Goal: Task Accomplishment & Management: Manage account settings

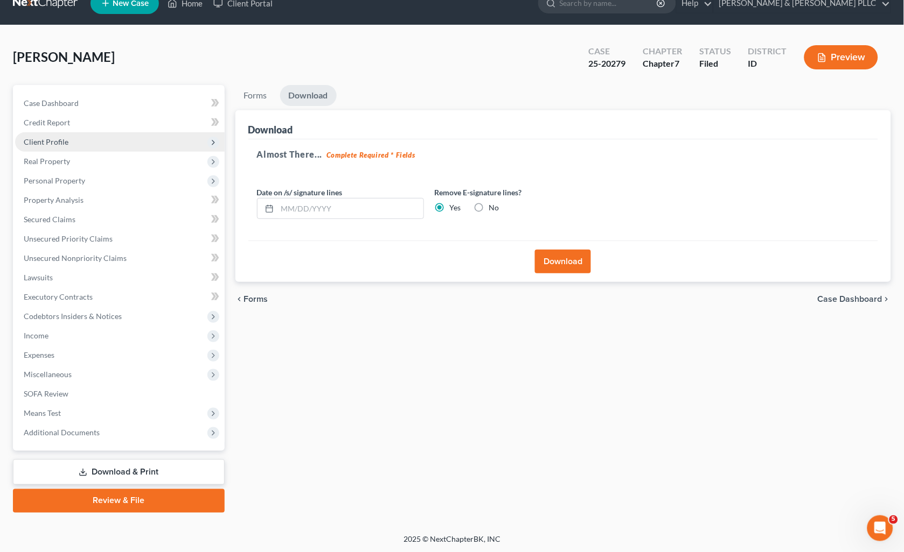
click at [53, 143] on span "Client Profile" at bounding box center [46, 141] width 45 height 9
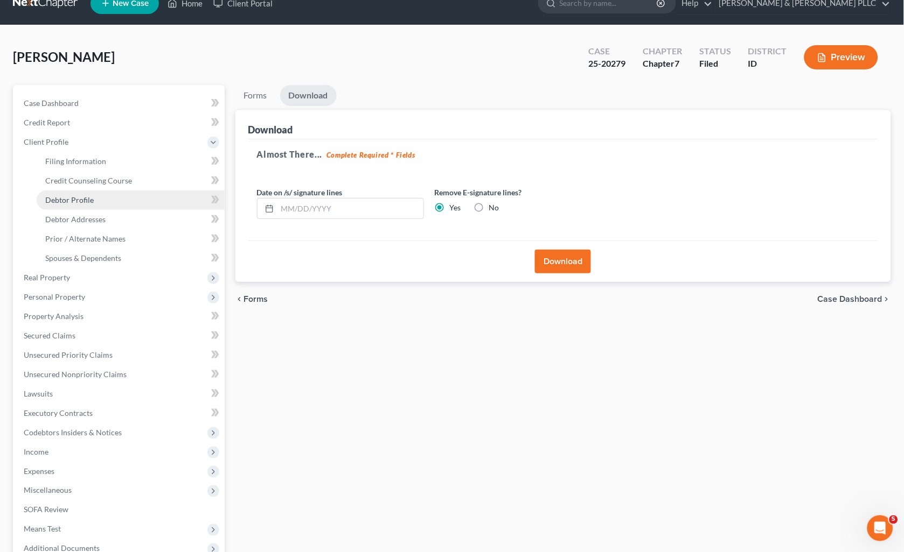
click at [71, 195] on span "Debtor Profile" at bounding box center [69, 199] width 48 height 9
select select "3"
select select "0"
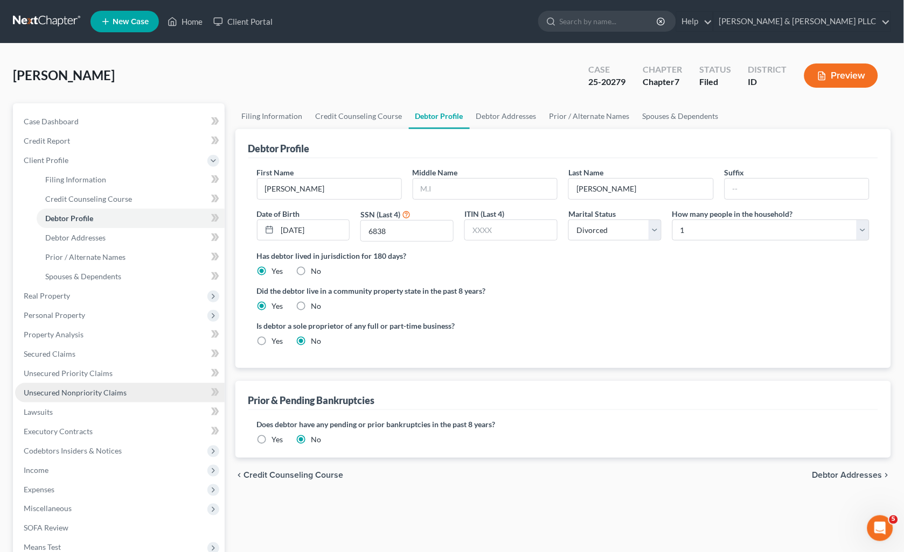
click at [106, 395] on span "Unsecured Nonpriority Claims" at bounding box center [75, 392] width 103 height 9
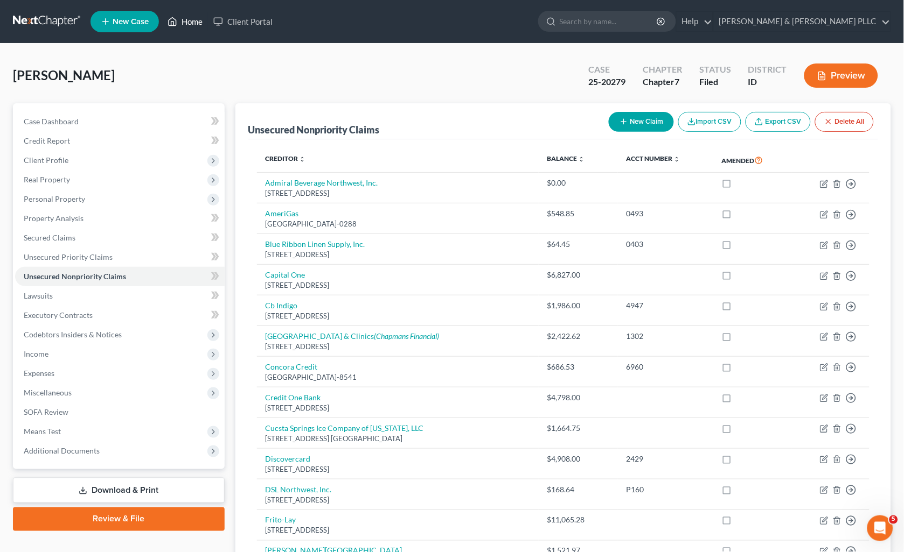
click at [191, 25] on link "Home" at bounding box center [185, 21] width 46 height 19
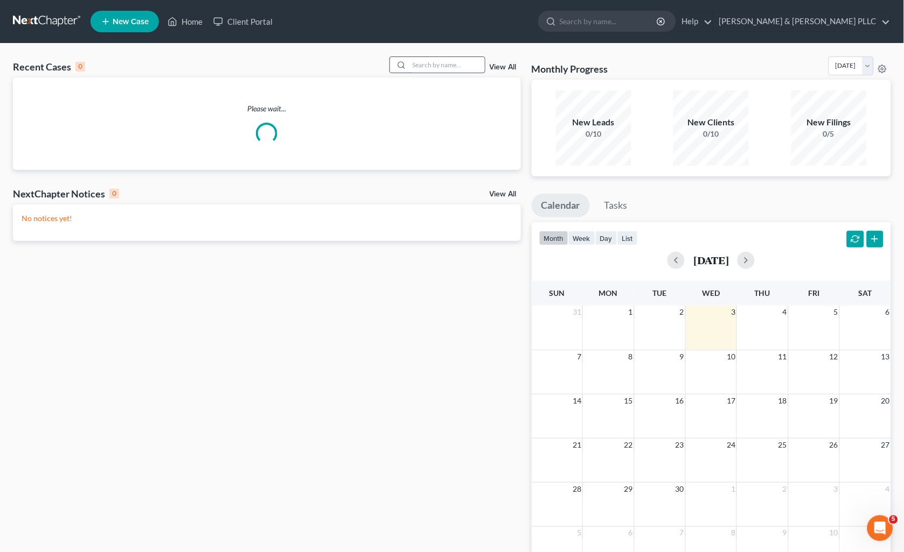
click at [433, 65] on input "search" at bounding box center [446, 65] width 75 height 16
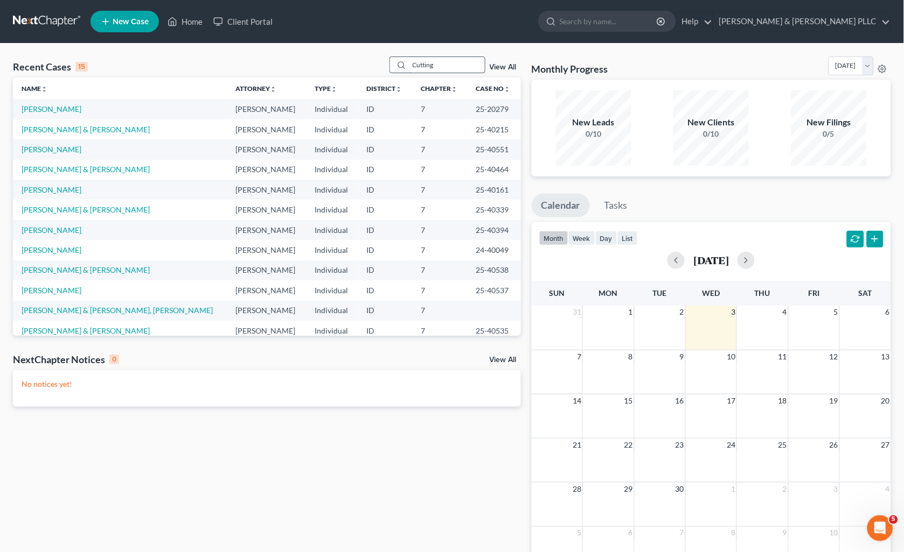
type input "Cutting"
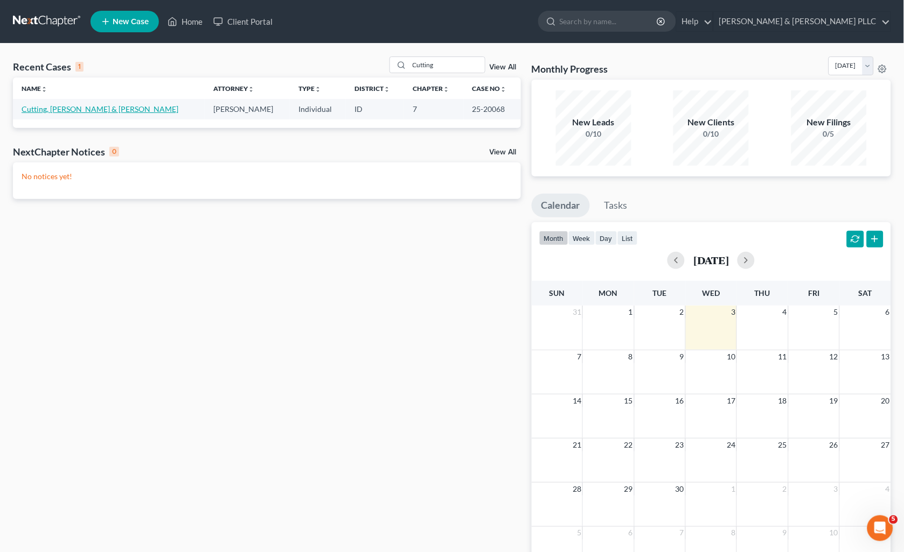
click at [74, 111] on link "Cutting, [PERSON_NAME] & [PERSON_NAME]" at bounding box center [100, 108] width 157 height 9
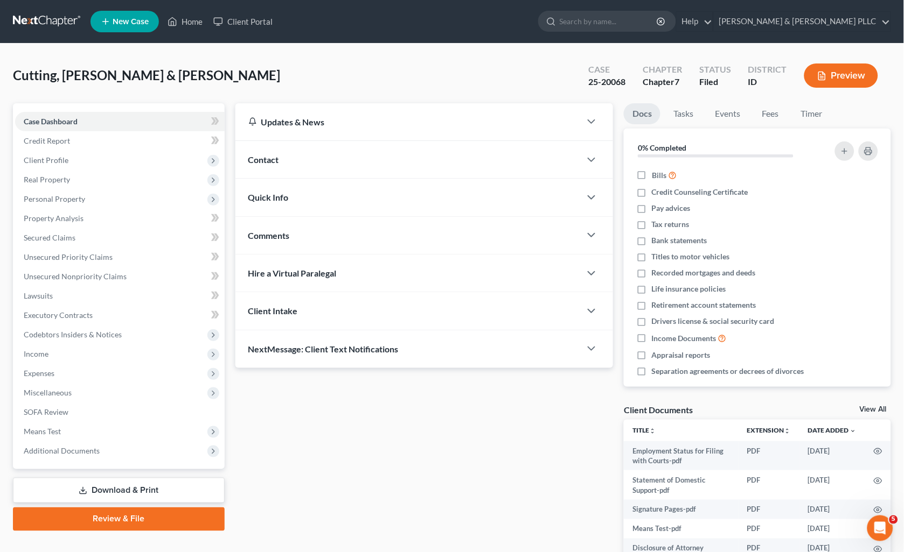
drag, startPoint x: 120, startPoint y: 486, endPoint x: 172, endPoint y: 472, distance: 54.6
click at [121, 486] on link "Download & Print" at bounding box center [119, 490] width 212 height 25
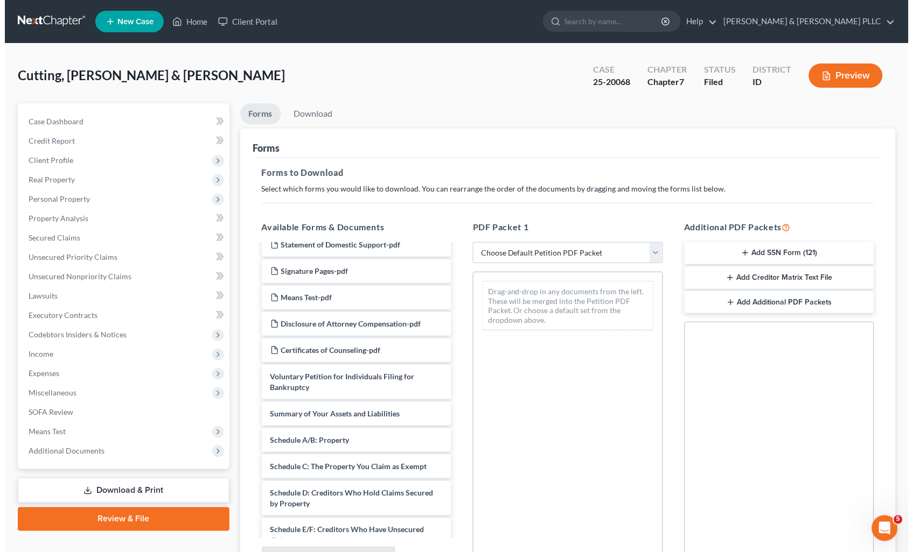
scroll to position [60, 0]
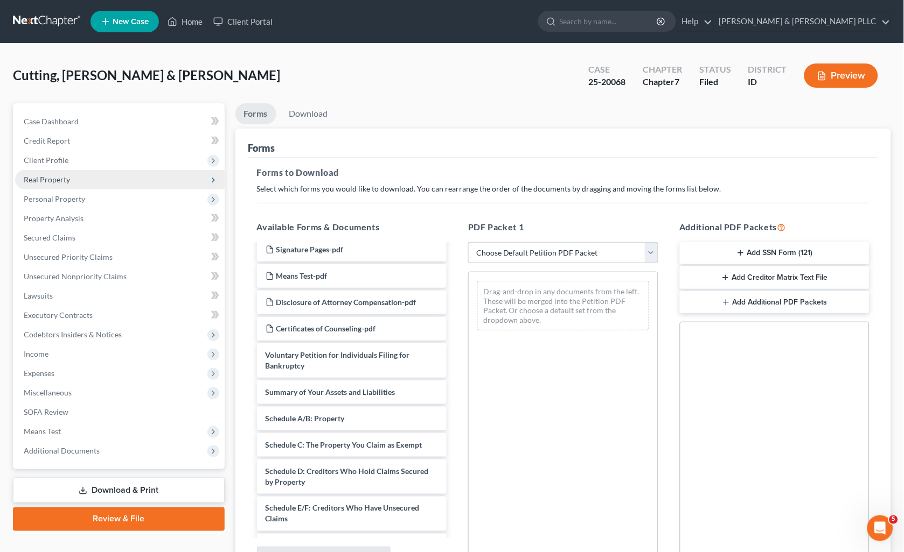
click at [62, 183] on span "Real Property" at bounding box center [47, 179] width 46 height 9
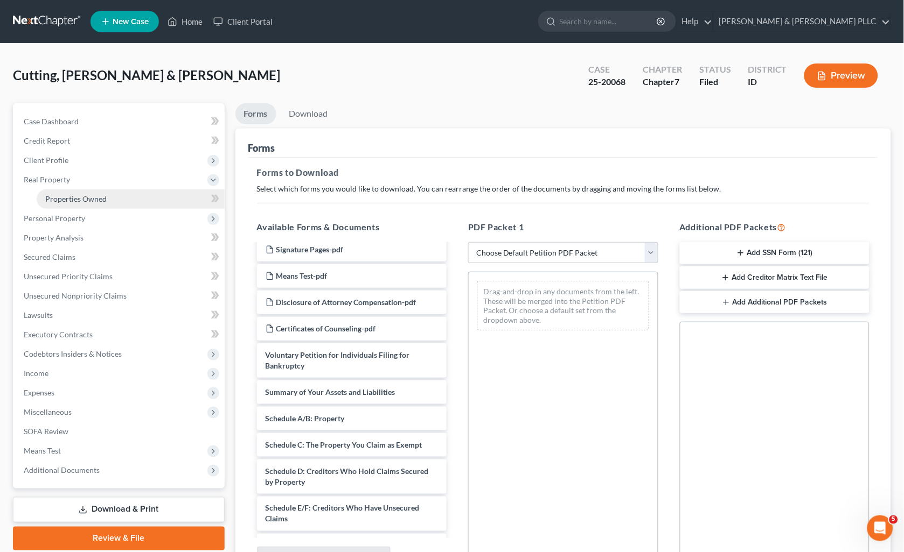
click at [80, 200] on span "Properties Owned" at bounding box center [75, 198] width 61 height 9
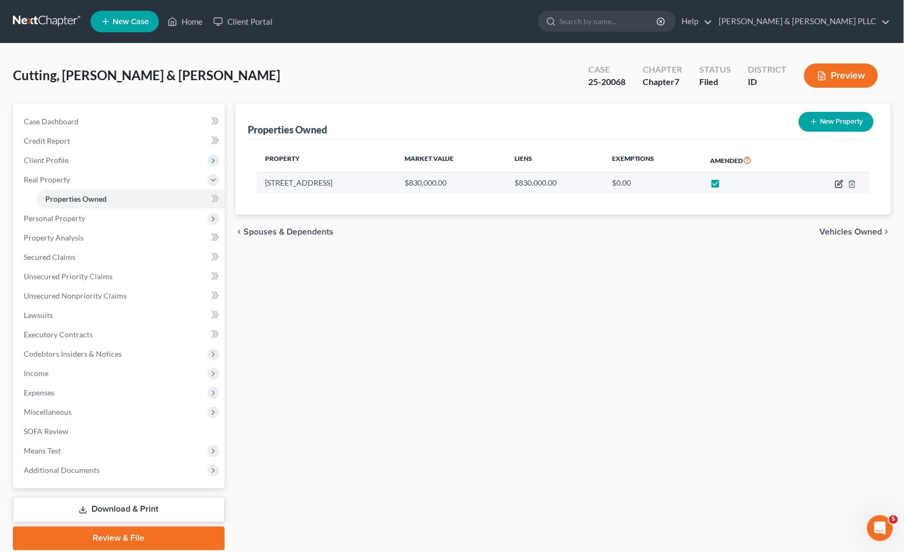
click at [838, 180] on icon "button" at bounding box center [839, 184] width 9 height 9
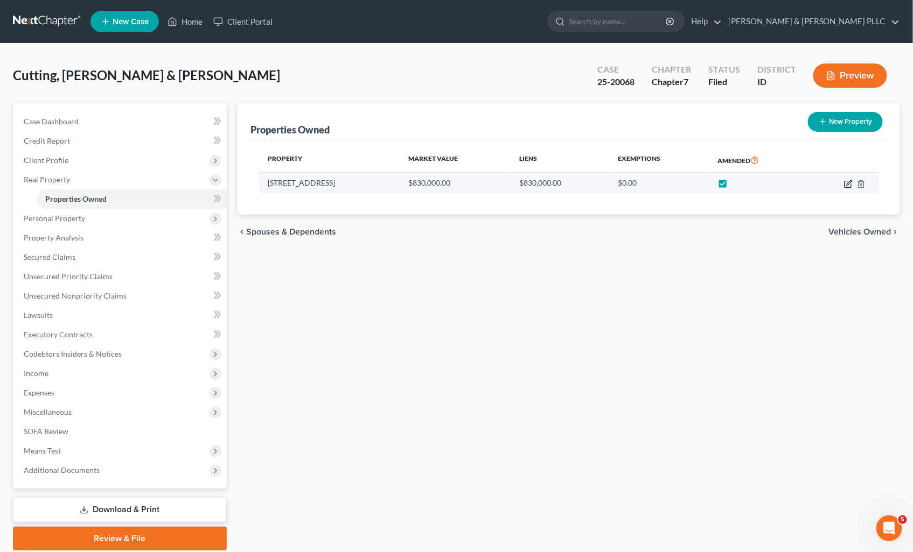
select select "13"
select select "4"
select select "7"
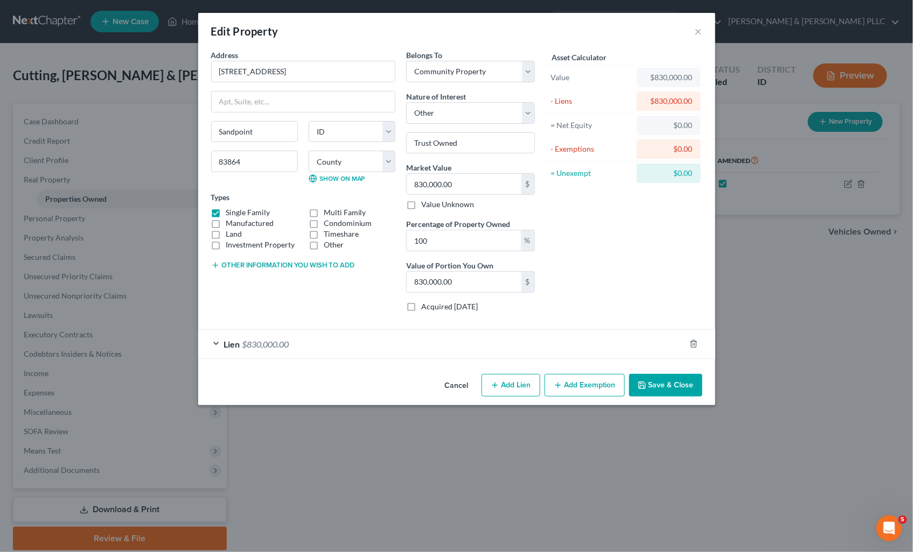
click at [566, 384] on button "Add Exemption" at bounding box center [584, 385] width 80 height 23
select select "2"
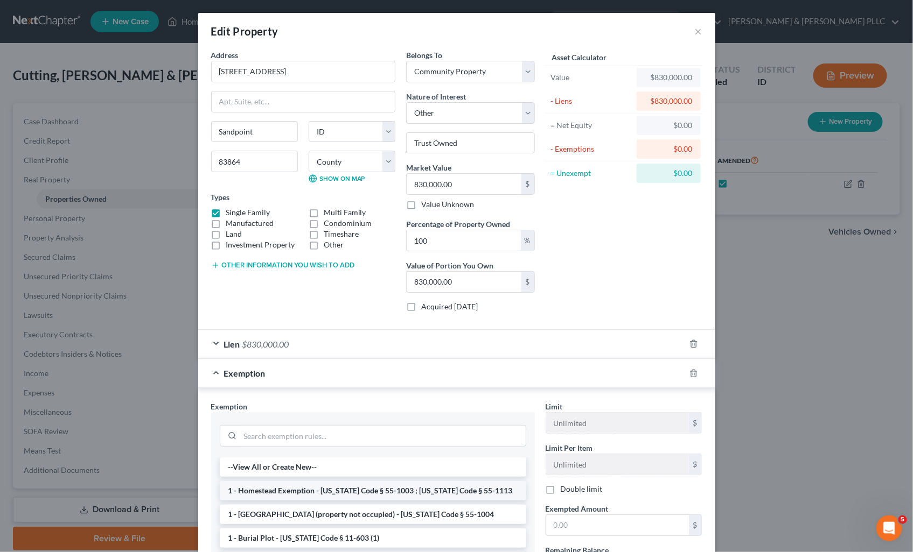
click at [362, 491] on li "1 - Homestead Exemption - [US_STATE] Code § 55-1003 ; [US_STATE] Code § 55-1113" at bounding box center [373, 490] width 306 height 19
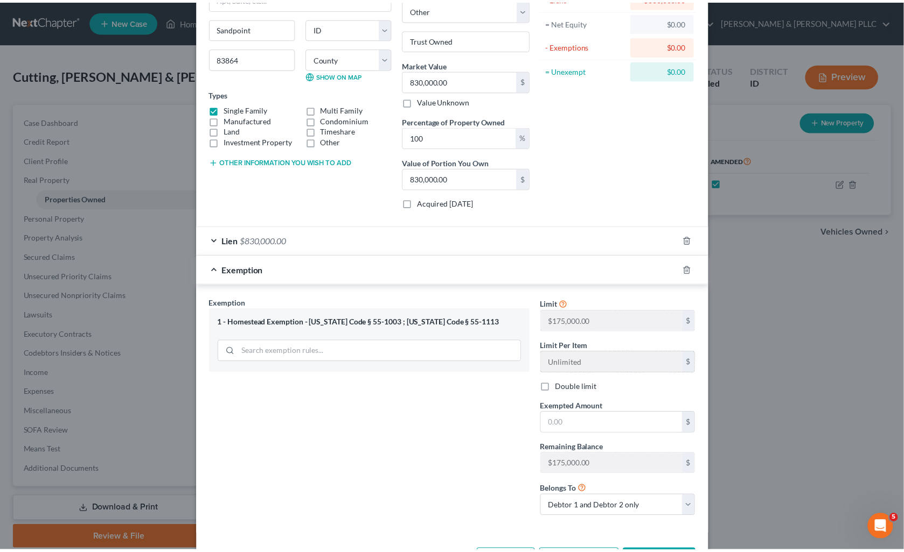
scroll to position [147, 0]
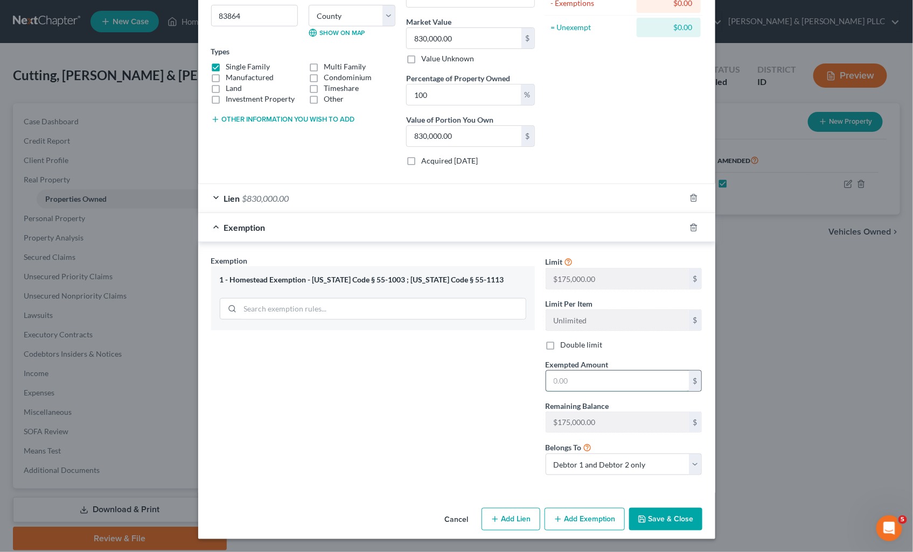
click at [614, 382] on input "text" at bounding box center [617, 381] width 143 height 20
type input "175,000.00"
click at [688, 521] on button "Save & Close" at bounding box center [665, 519] width 73 height 23
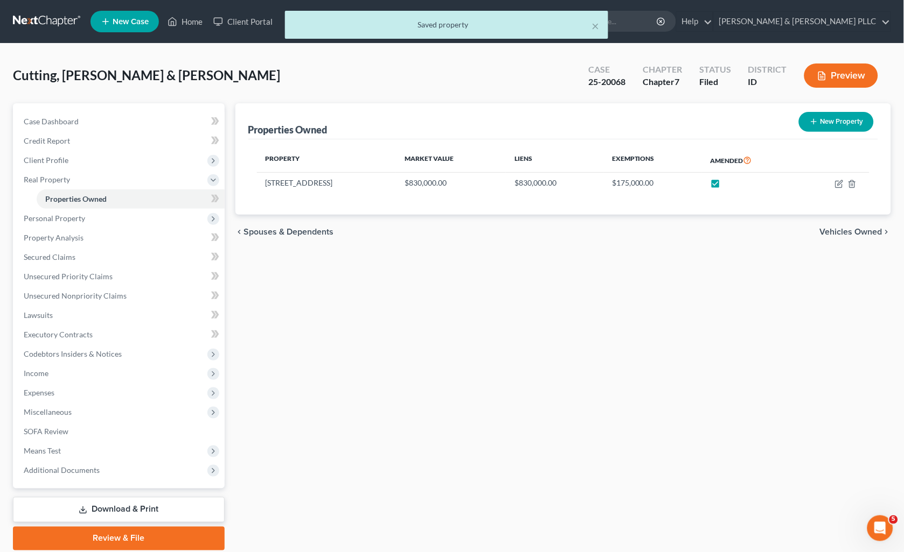
click at [132, 504] on link "Download & Print" at bounding box center [119, 510] width 212 height 25
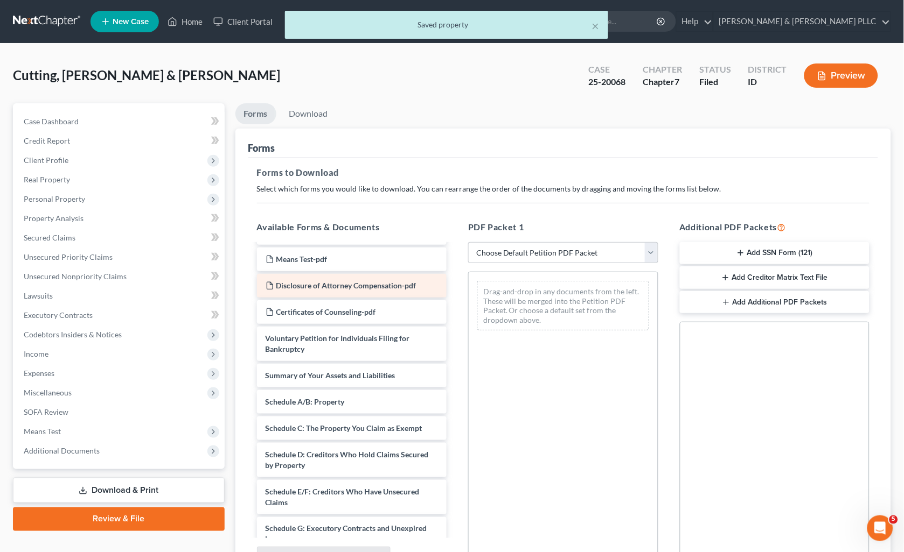
scroll to position [120, 0]
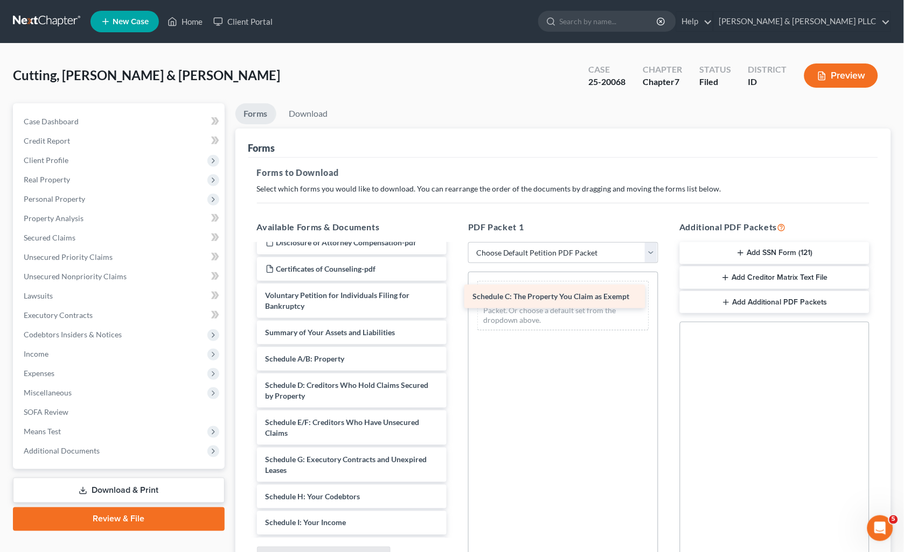
drag, startPoint x: 405, startPoint y: 380, endPoint x: 621, endPoint y: 284, distance: 236.0
click at [456, 284] on div "Schedule C: The Property You Claim as Exempt Employment Status for Filing with …" at bounding box center [351, 470] width 207 height 690
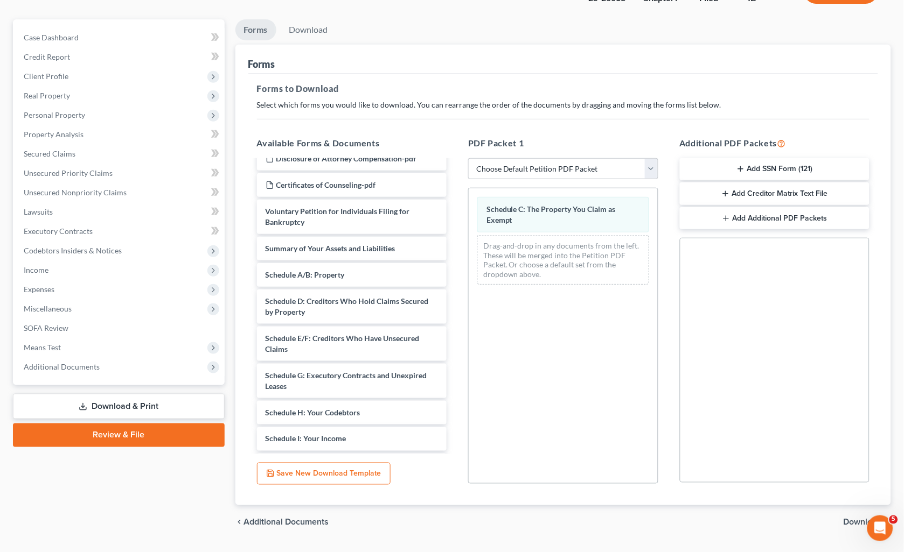
scroll to position [112, 0]
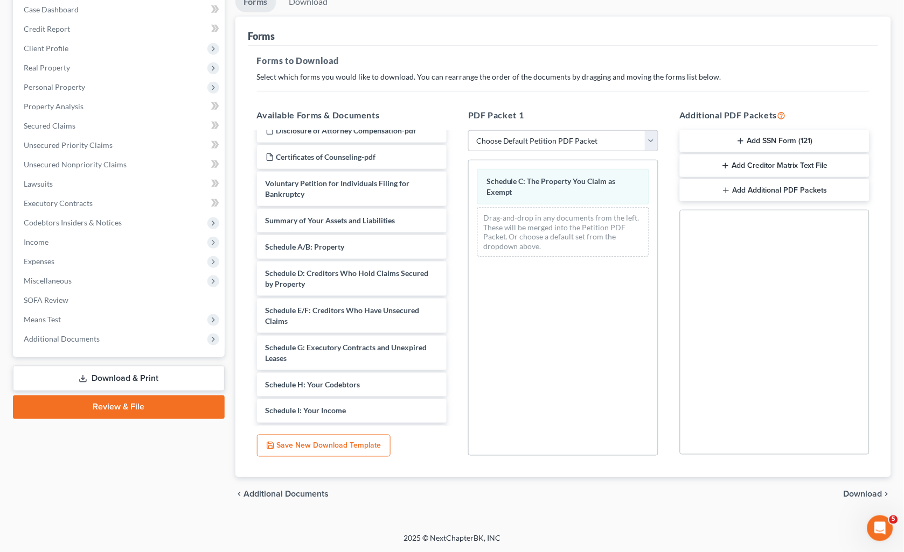
click at [867, 487] on div "chevron_left Additional Documents Download chevron_right" at bounding box center [563, 495] width 656 height 34
click at [863, 491] on span "Download" at bounding box center [862, 495] width 39 height 9
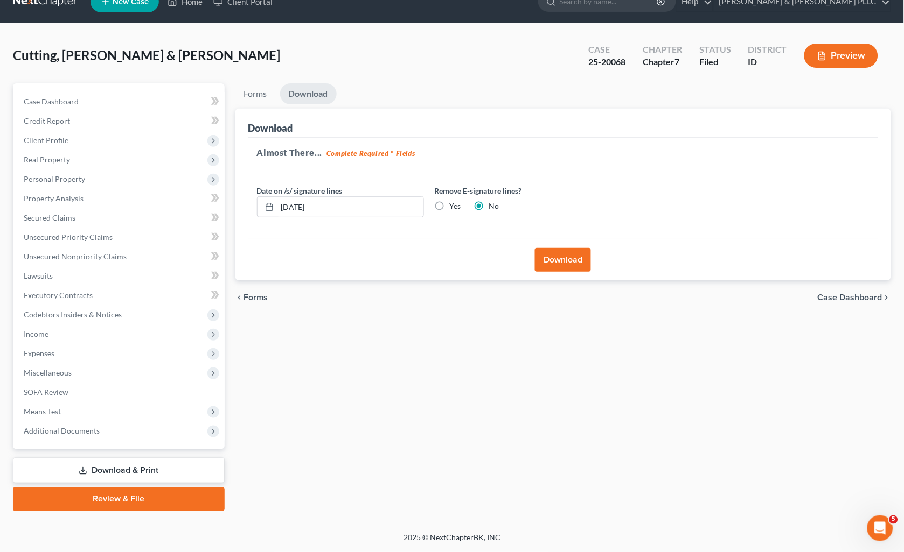
scroll to position [18, 0]
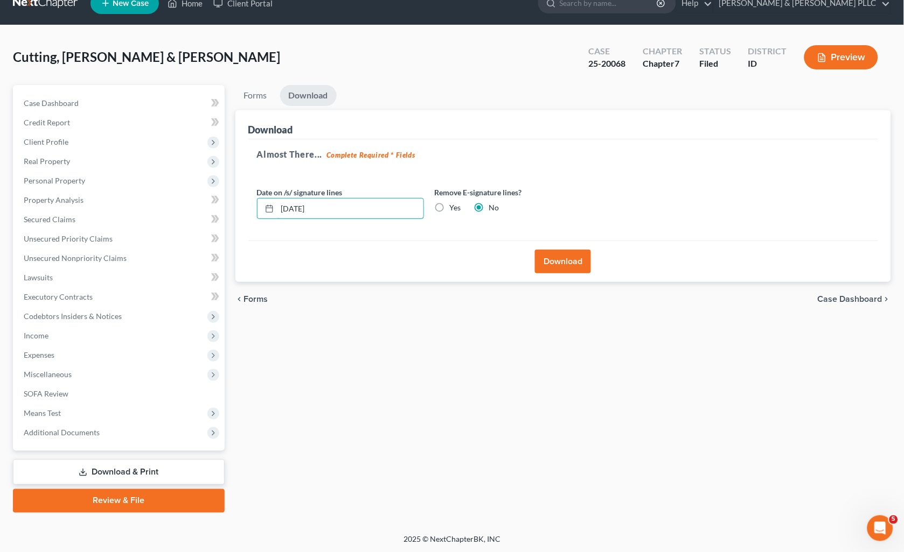
drag, startPoint x: 369, startPoint y: 212, endPoint x: -3, endPoint y: 265, distance: 375.4
click at [0, 265] on html "Home New Case Client Portal [PERSON_NAME] & [PERSON_NAME] PLLC [PERSON_NAME][EM…" at bounding box center [452, 268] width 904 height 572
click at [450, 202] on label "Yes" at bounding box center [455, 207] width 11 height 11
click at [454, 202] on input "Yes" at bounding box center [457, 205] width 7 height 7
radio input "true"
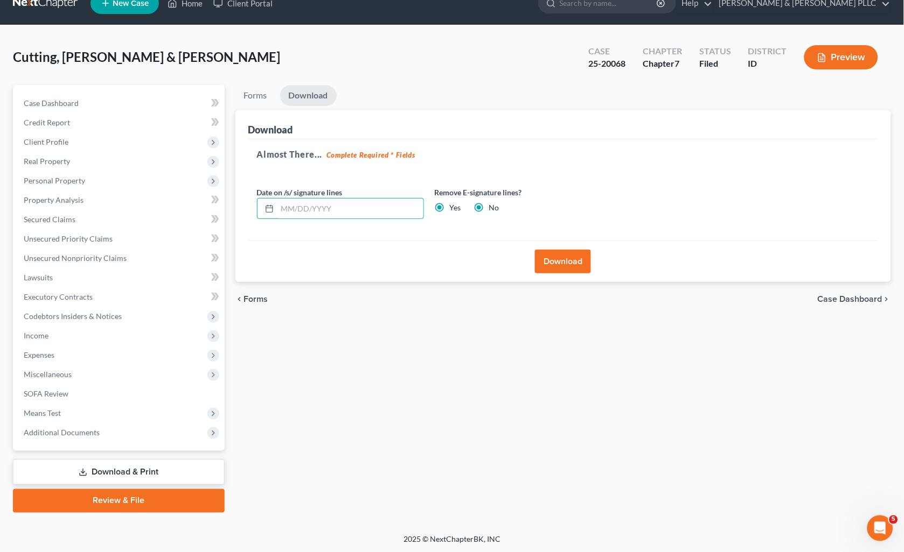
radio input "false"
drag, startPoint x: 545, startPoint y: 252, endPoint x: 551, endPoint y: 256, distance: 7.5
click at [545, 254] on button "Download" at bounding box center [563, 262] width 56 height 24
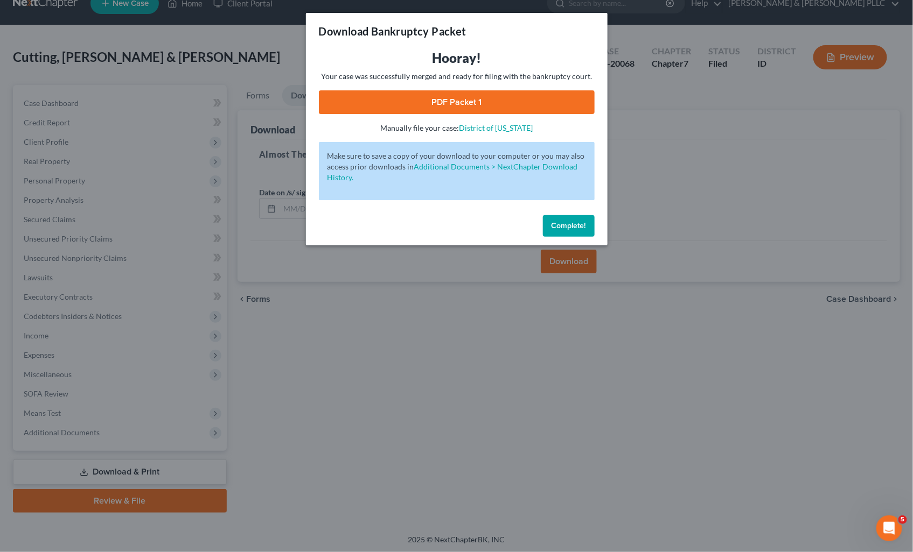
click at [513, 100] on link "PDF Packet 1" at bounding box center [457, 102] width 276 height 24
click at [569, 225] on span "Complete!" at bounding box center [568, 225] width 34 height 9
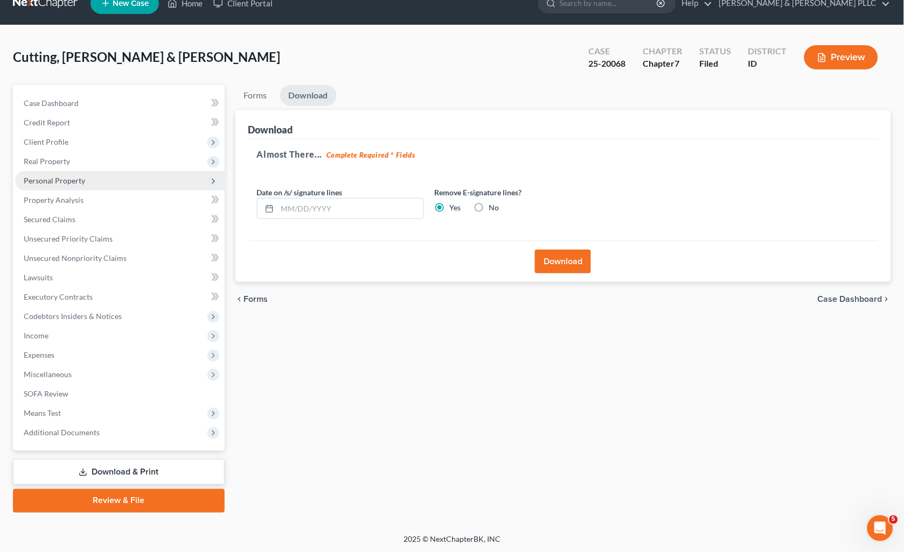
click at [59, 174] on span "Personal Property" at bounding box center [119, 180] width 209 height 19
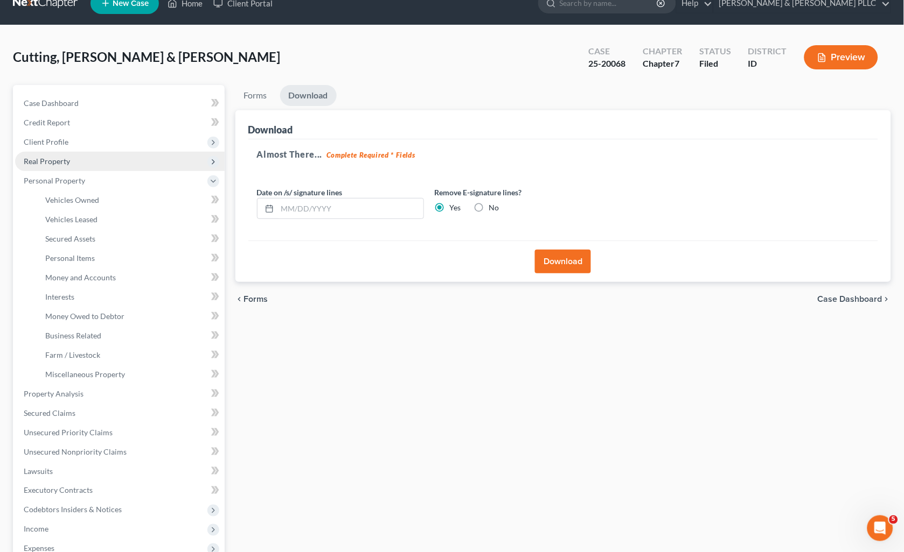
click at [45, 157] on span "Real Property" at bounding box center [47, 161] width 46 height 9
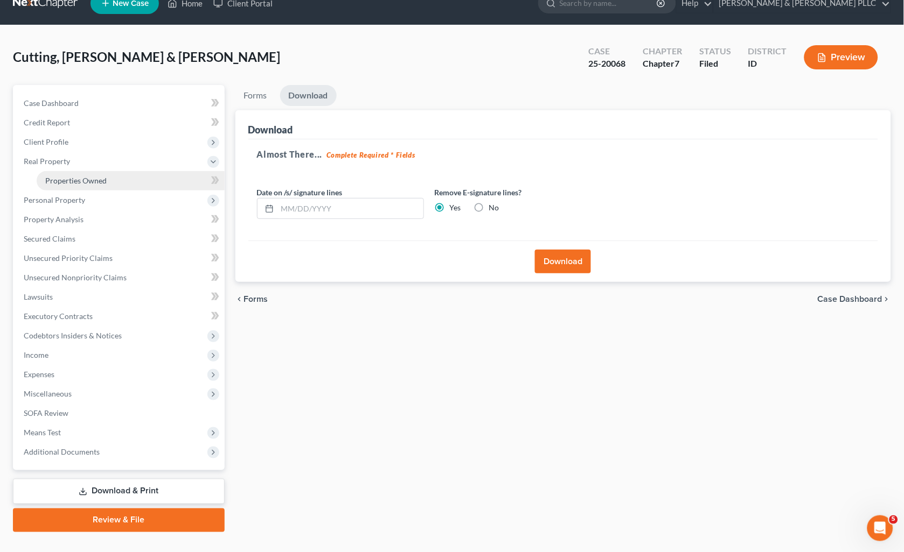
click at [84, 184] on span "Properties Owned" at bounding box center [75, 180] width 61 height 9
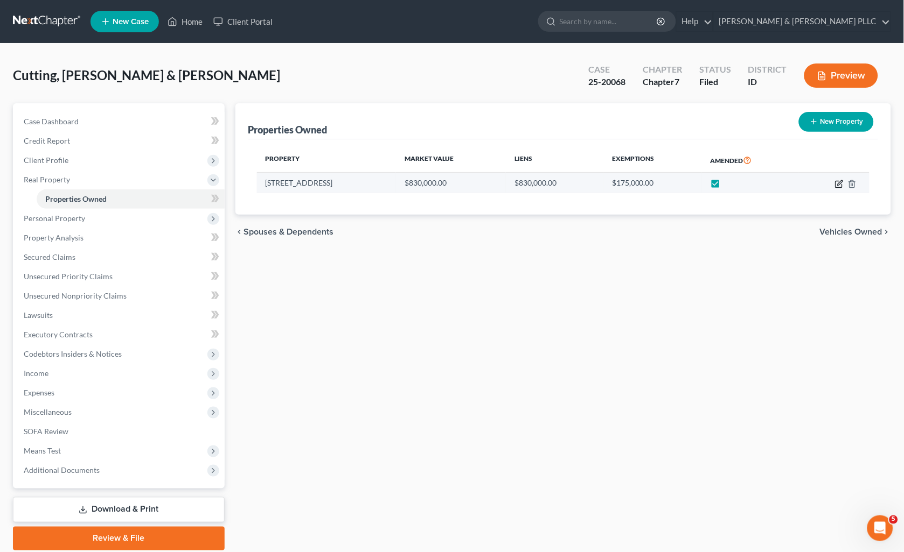
click at [843, 185] on icon "button" at bounding box center [839, 184] width 9 height 9
select select "13"
select select "8"
select select "4"
select select "7"
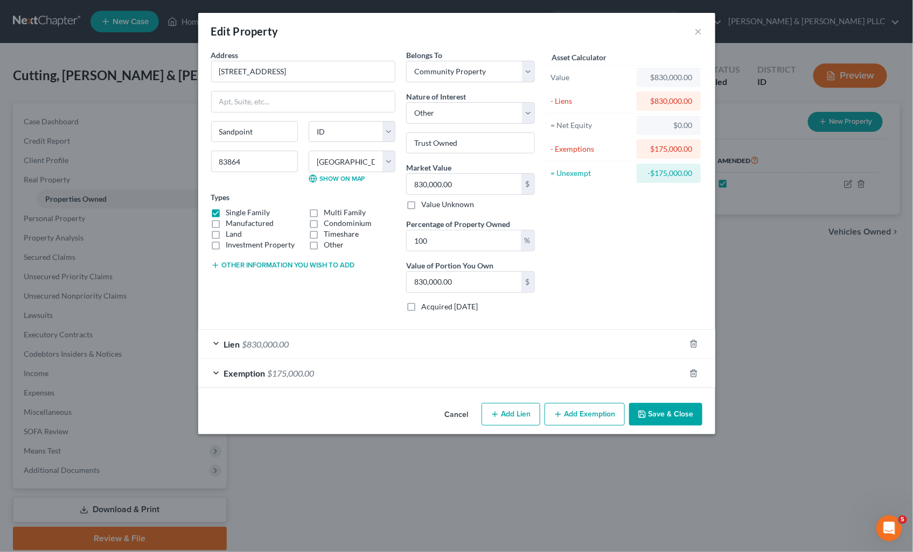
click at [695, 380] on div at bounding box center [700, 373] width 30 height 17
click at [695, 372] on icon "button" at bounding box center [693, 373] width 5 height 7
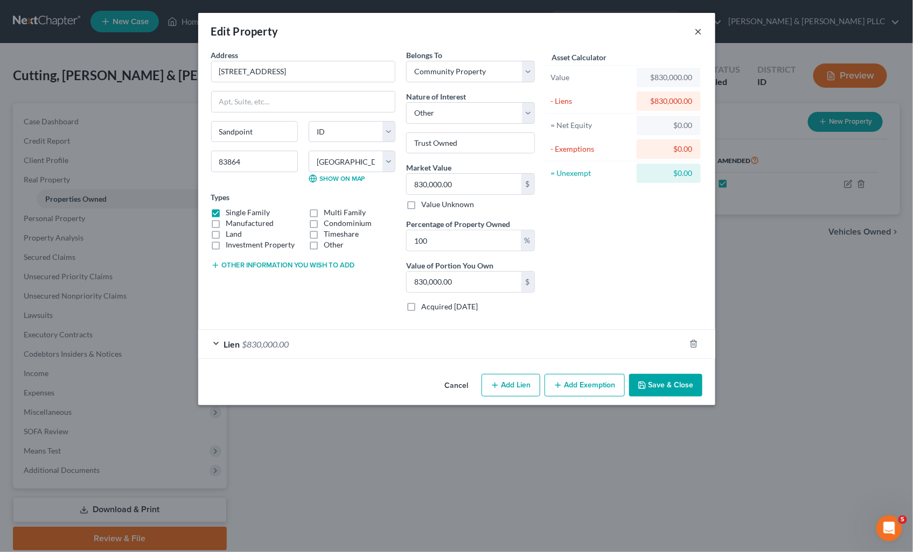
click at [695, 33] on button "×" at bounding box center [699, 31] width 8 height 13
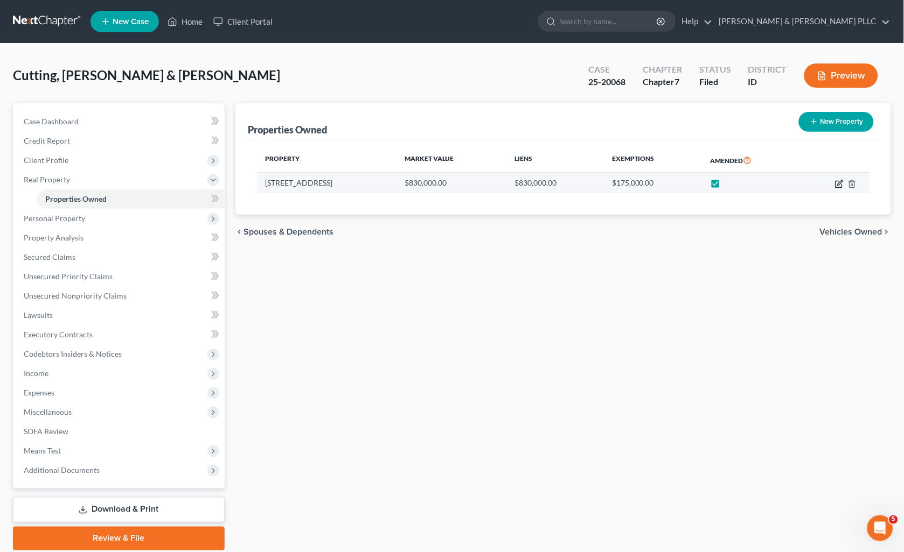
click at [838, 181] on icon "button" at bounding box center [839, 184] width 9 height 9
select select "13"
select select "8"
select select "4"
select select "7"
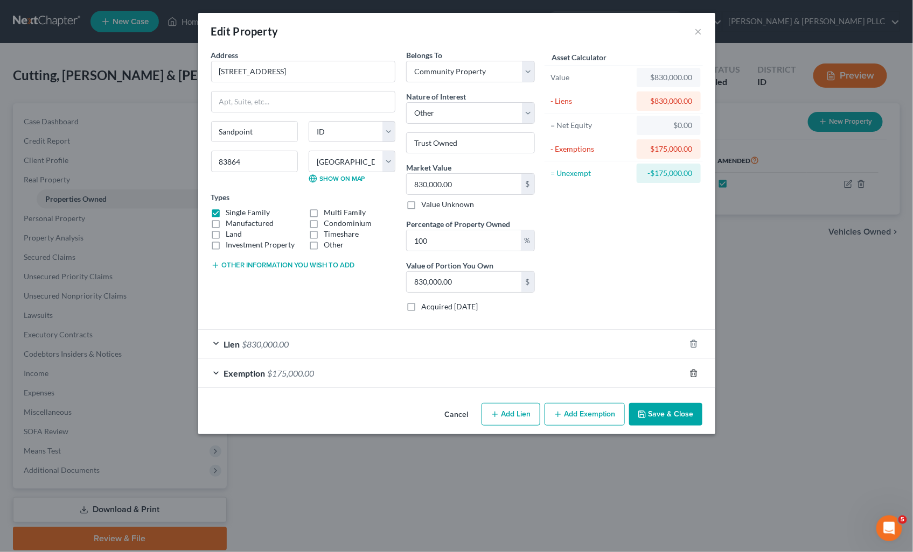
click at [691, 375] on icon "button" at bounding box center [693, 373] width 9 height 9
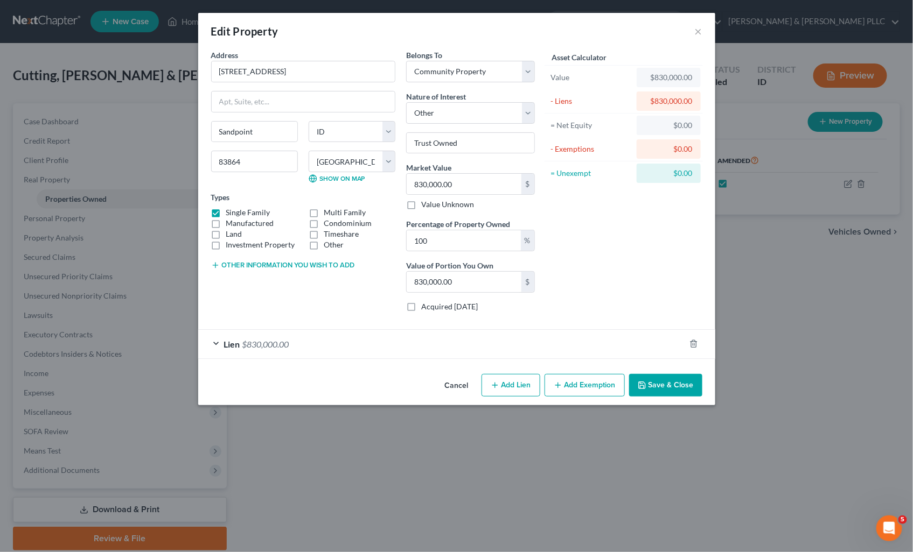
click at [681, 383] on button "Save & Close" at bounding box center [665, 385] width 73 height 23
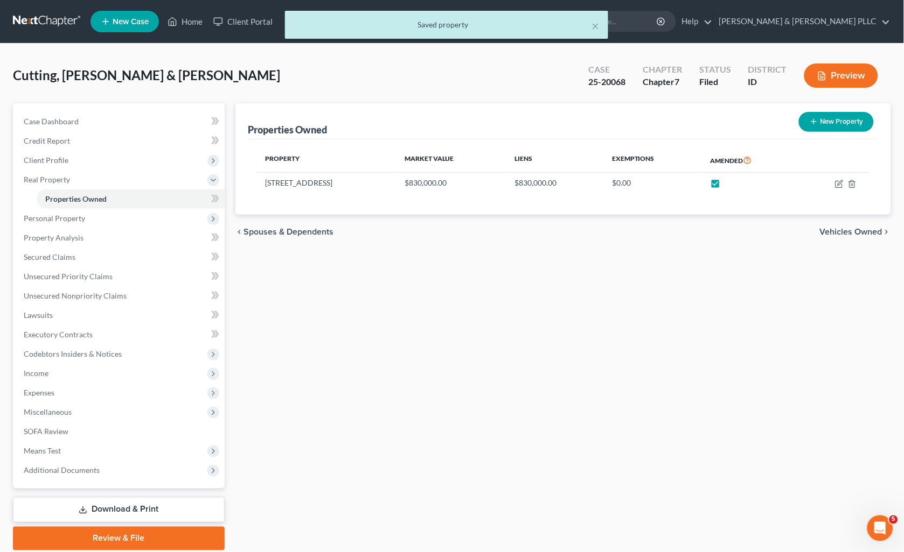
click at [160, 510] on link "Download & Print" at bounding box center [119, 510] width 212 height 25
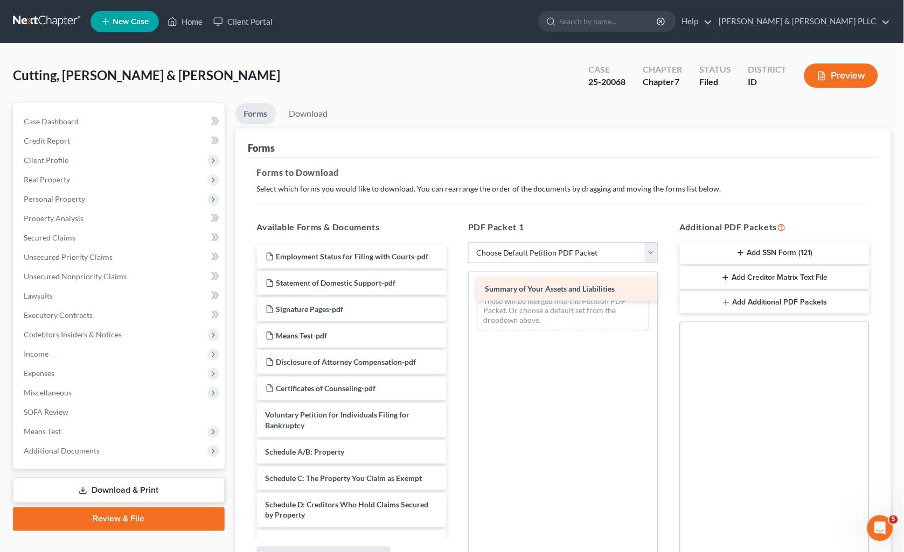
drag, startPoint x: 587, startPoint y: 342, endPoint x: 592, endPoint y: 275, distance: 67.5
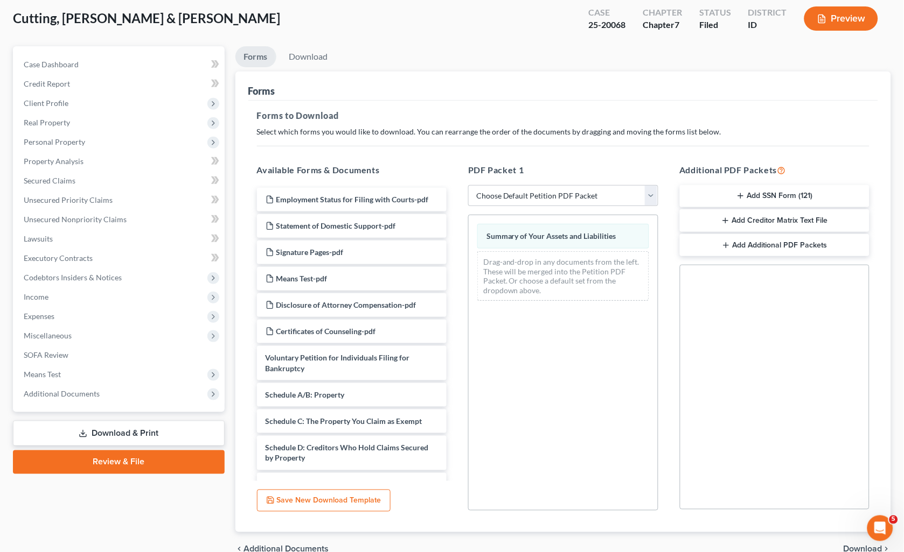
scroll to position [112, 0]
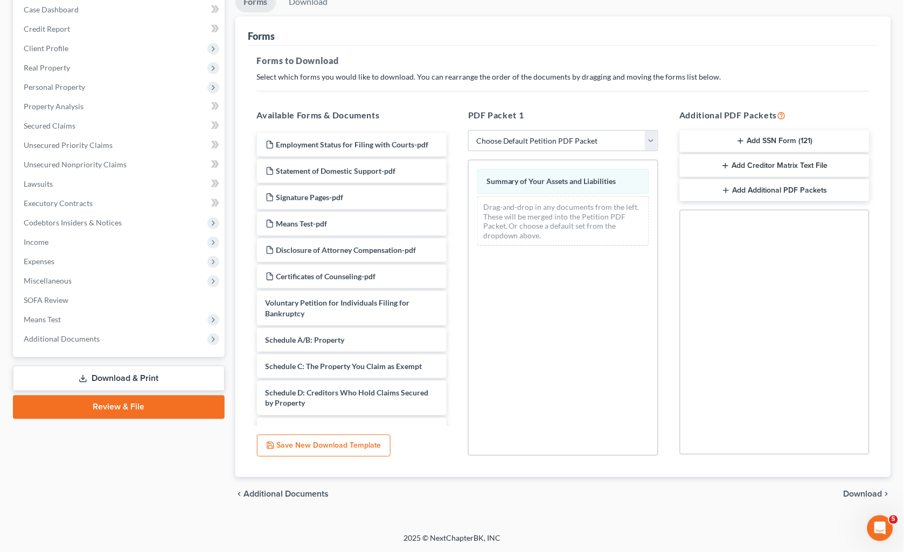
click at [862, 491] on span "Download" at bounding box center [862, 495] width 39 height 9
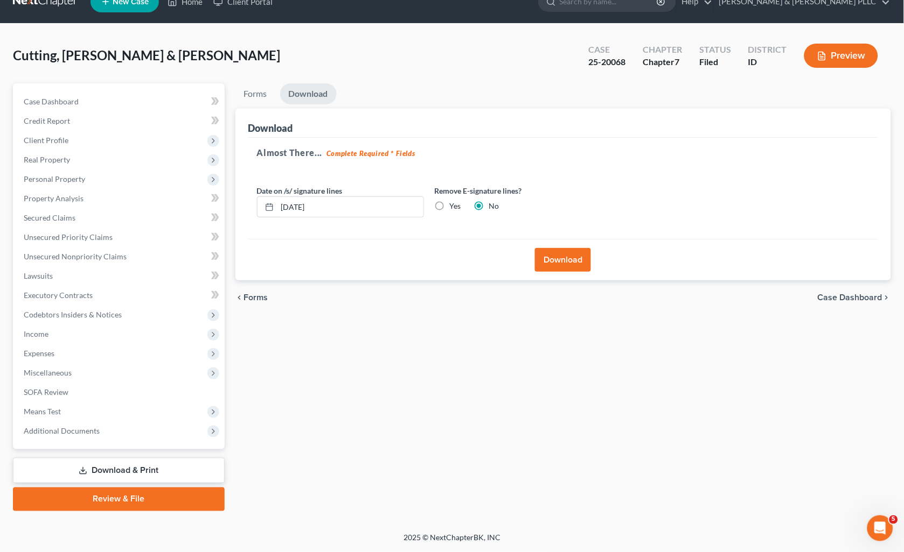
scroll to position [18, 0]
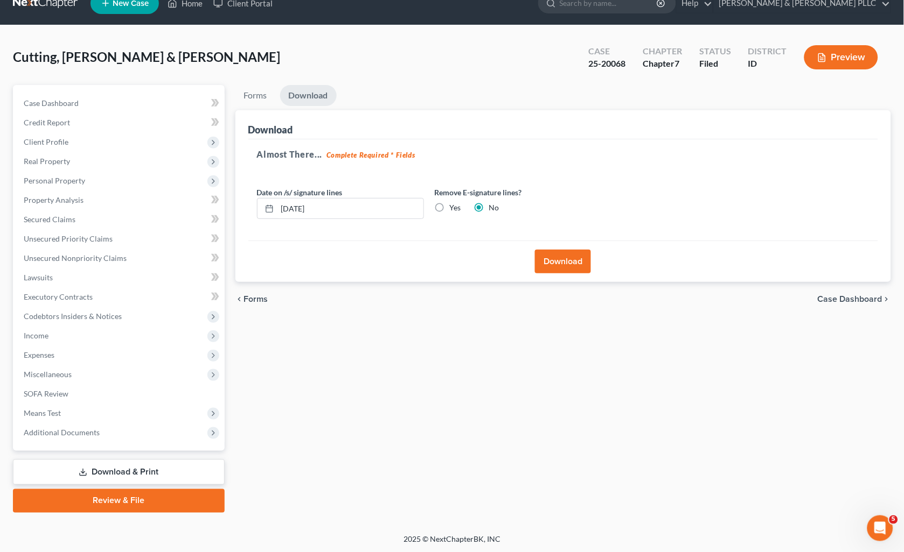
click at [575, 260] on button "Download" at bounding box center [563, 262] width 56 height 24
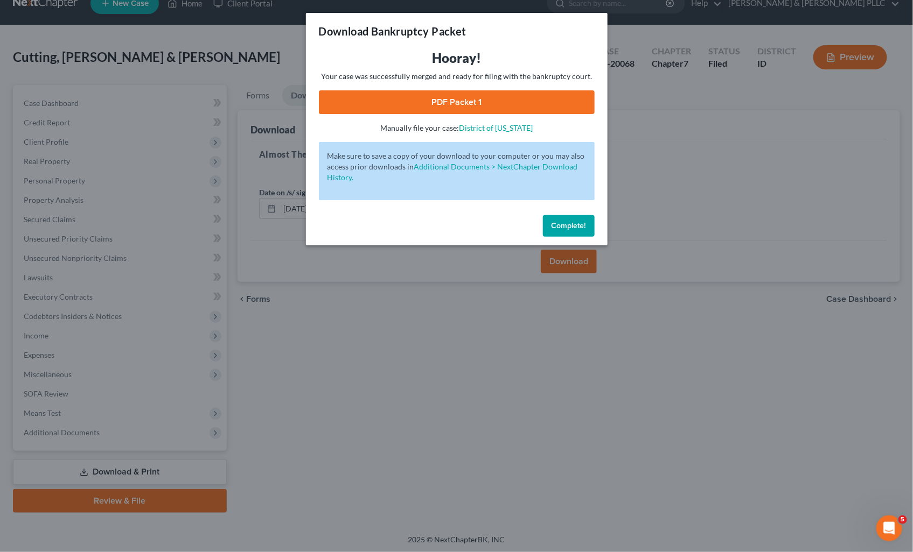
click at [504, 95] on link "PDF Packet 1" at bounding box center [457, 102] width 276 height 24
click at [572, 227] on span "Complete!" at bounding box center [568, 225] width 34 height 9
